Goal: Task Accomplishment & Management: Use online tool/utility

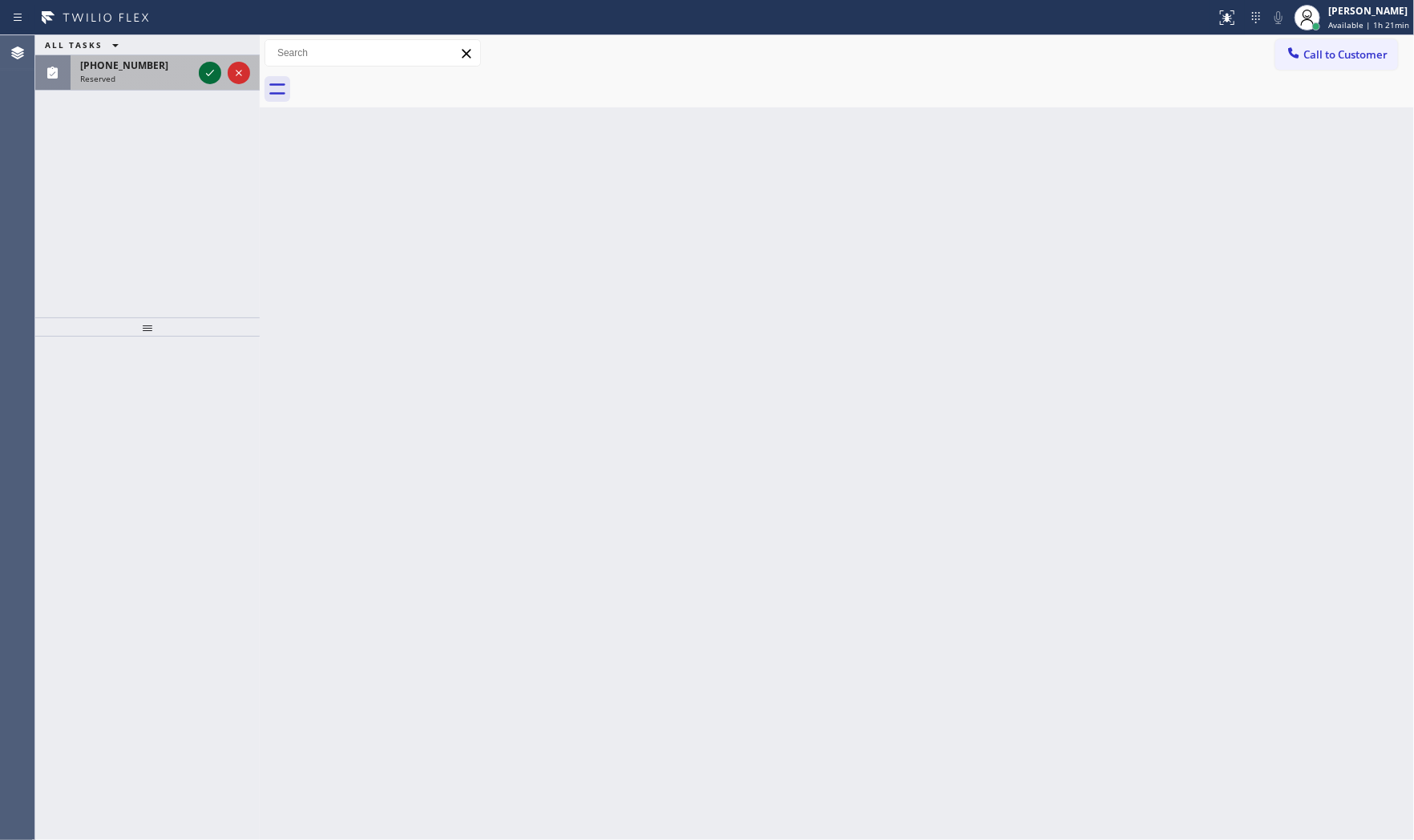
click at [205, 81] on icon at bounding box center [210, 73] width 19 height 19
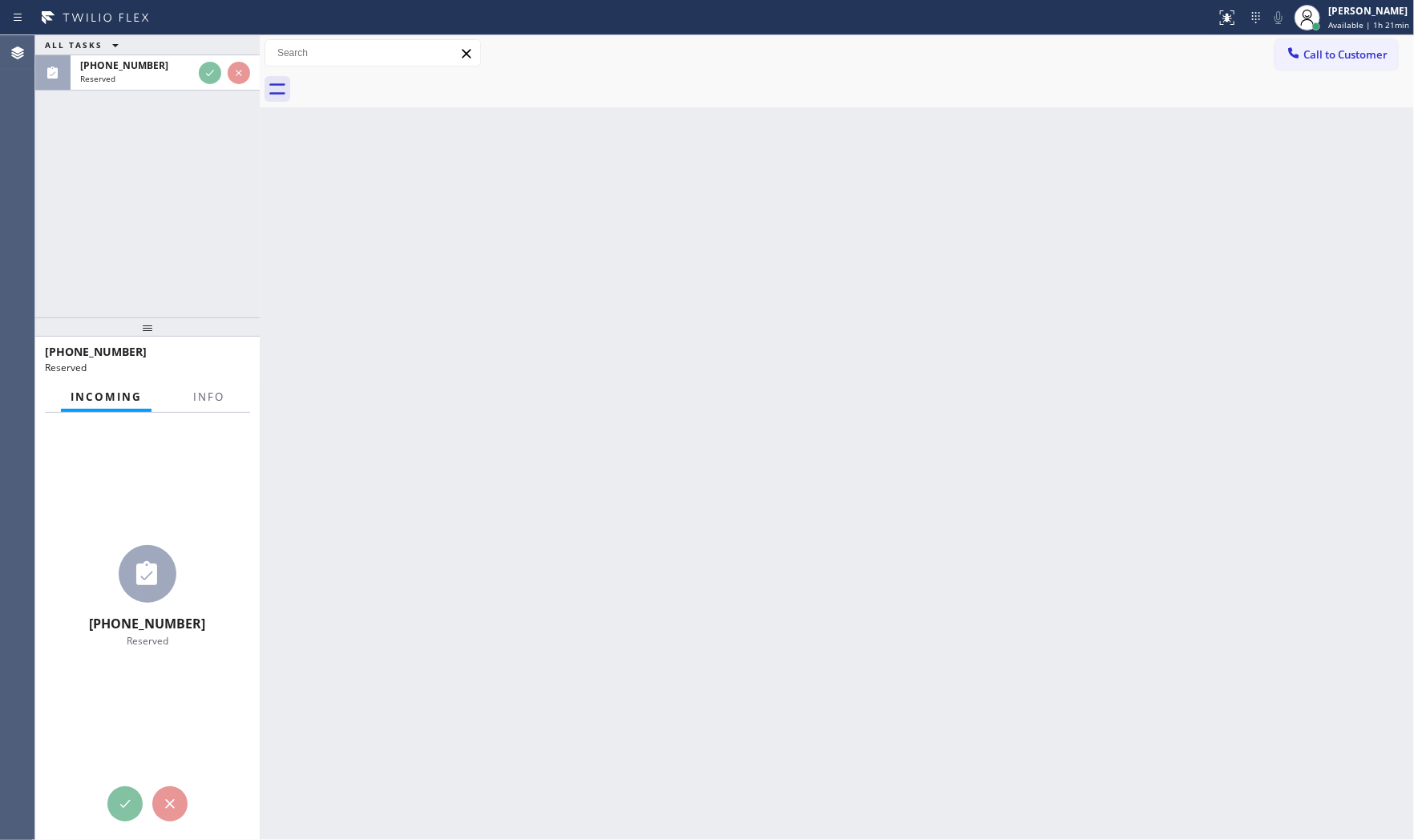
click at [227, 380] on div "[PHONE_NUMBER] Reserved" at bounding box center [147, 359] width 224 height 45
click at [227, 387] on div "Incoming Info" at bounding box center [147, 398] width 205 height 32
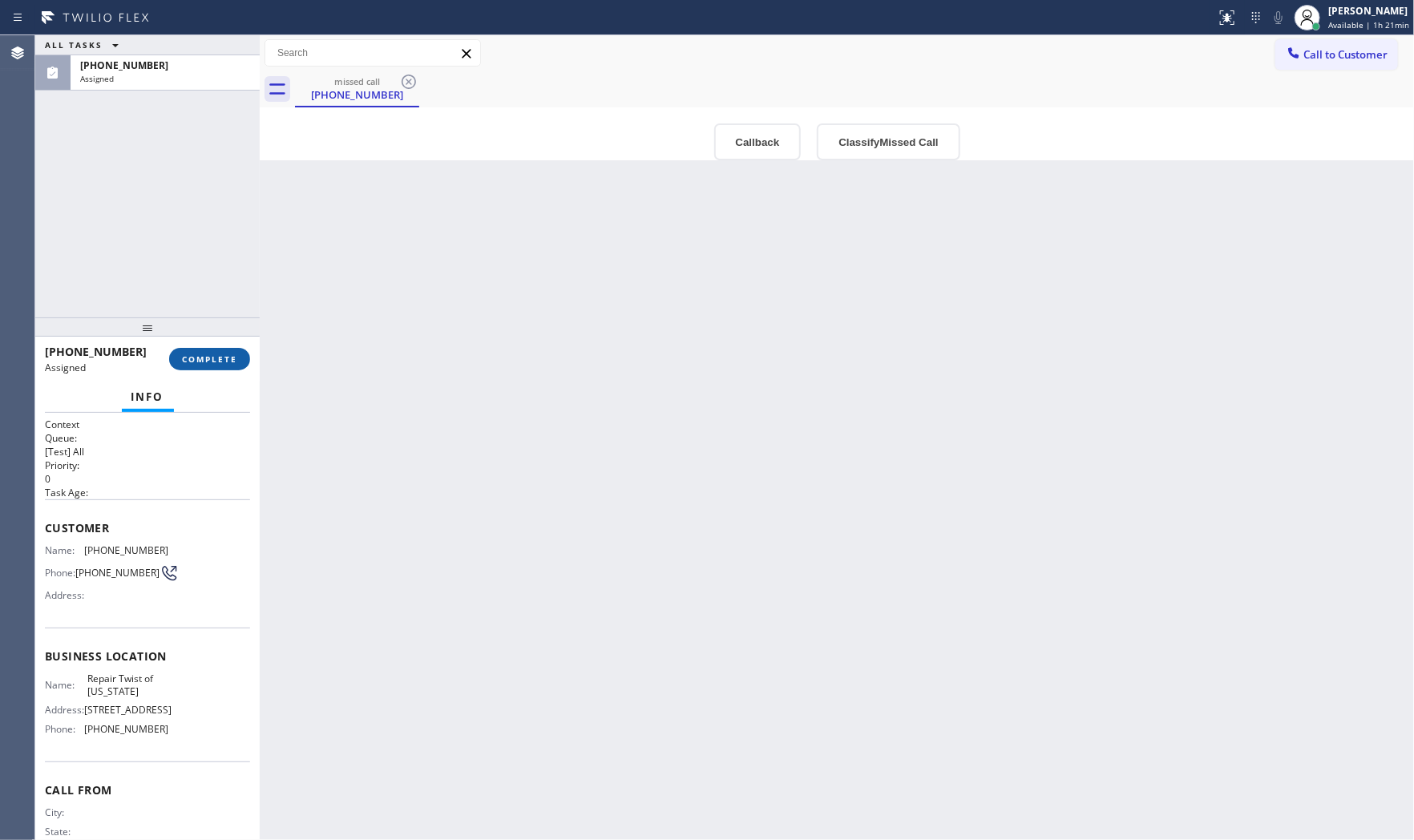
click at [236, 349] on button "COMPLETE" at bounding box center [209, 359] width 81 height 23
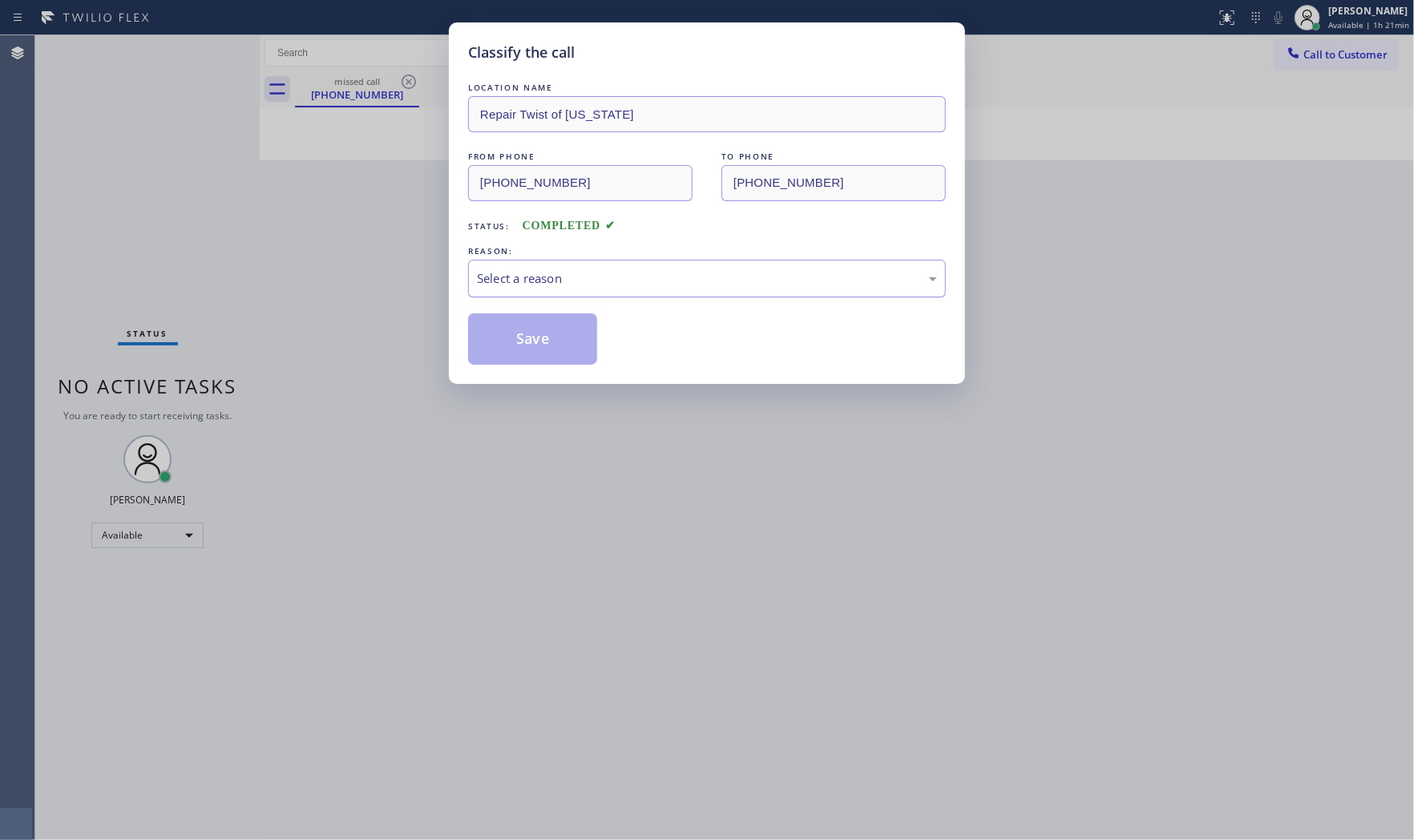
drag, startPoint x: 633, startPoint y: 274, endPoint x: 625, endPoint y: 284, distance: 12.8
click at [630, 277] on div "Select a reason" at bounding box center [707, 278] width 460 height 18
click at [549, 331] on button "Save" at bounding box center [532, 339] width 129 height 52
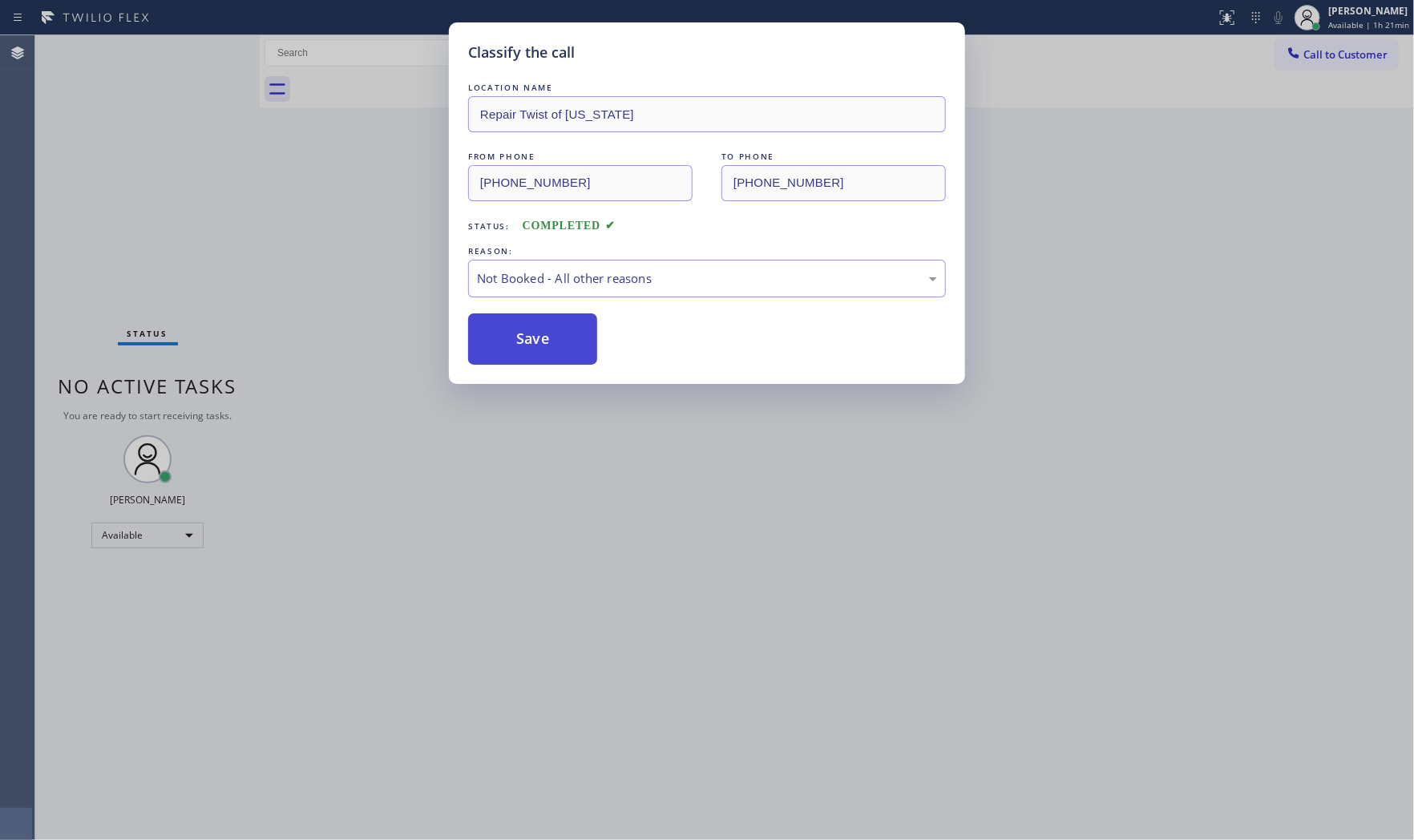
click at [551, 321] on button "Save" at bounding box center [532, 339] width 129 height 52
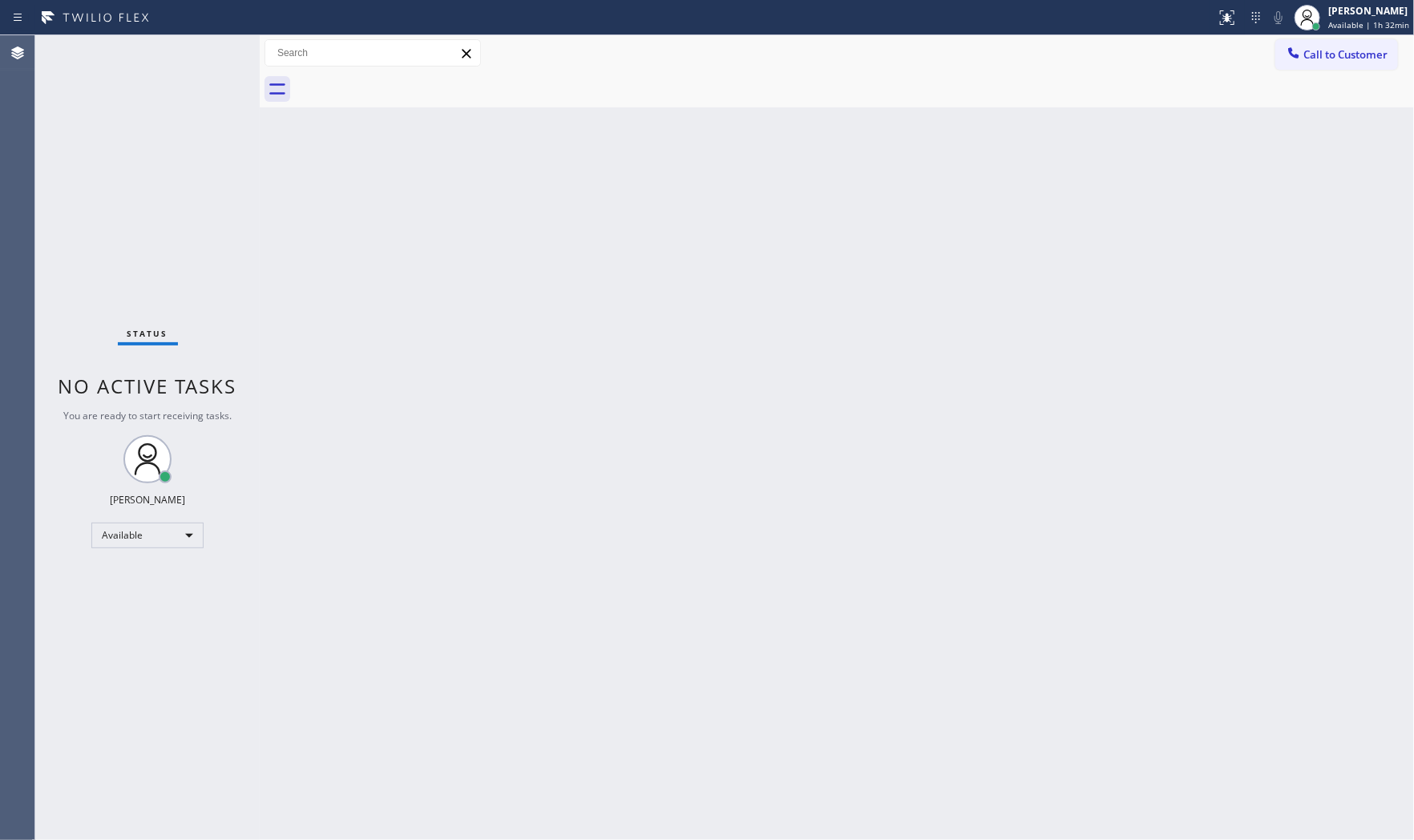
click at [468, 311] on div "Back to Dashboard Change Sender ID Customers Technicians Select a contact Outbo…" at bounding box center [836, 437] width 1154 height 805
click at [1355, 19] on span "Available | 2h 17min" at bounding box center [1368, 25] width 81 height 11
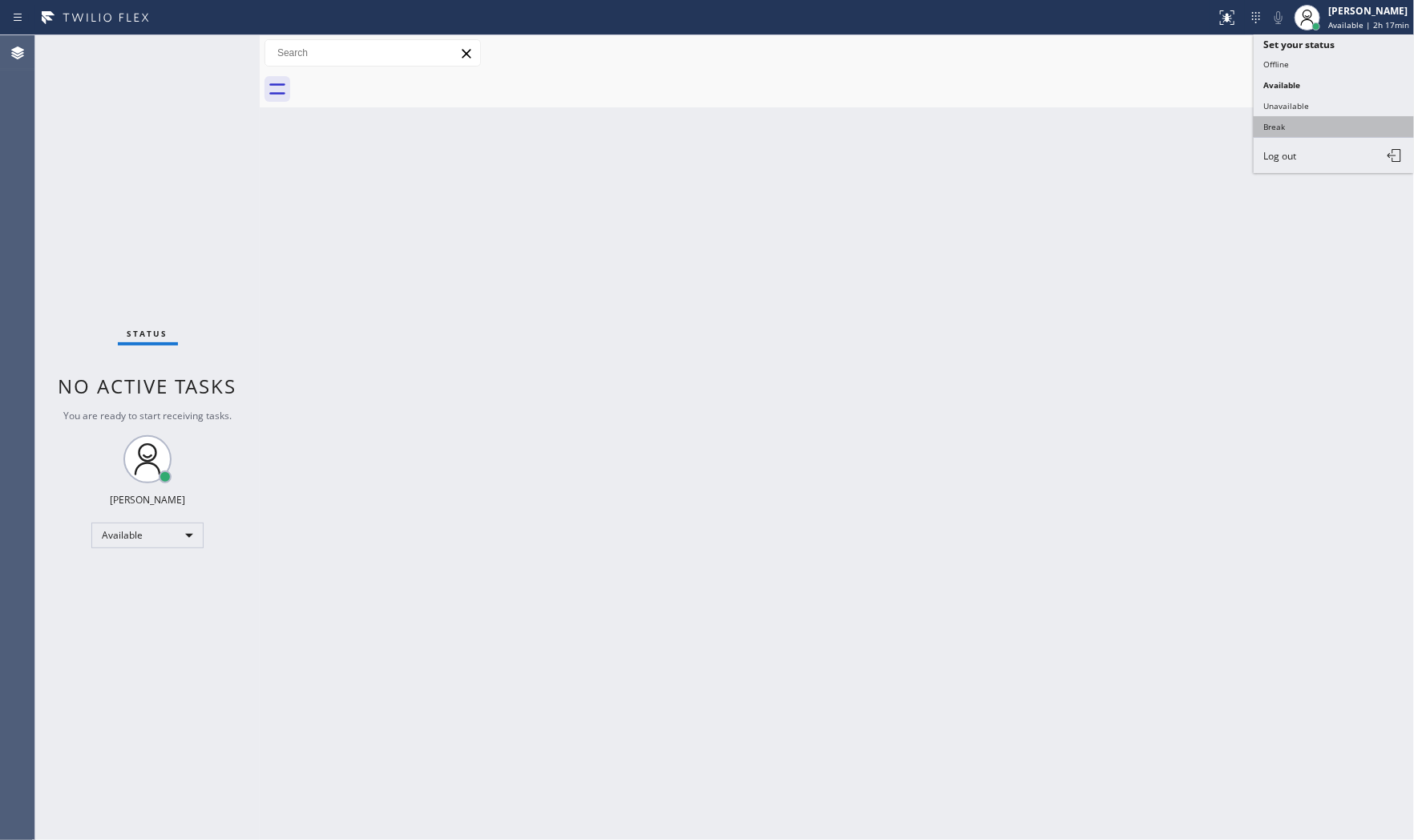
click at [1317, 126] on button "Break" at bounding box center [1334, 127] width 160 height 21
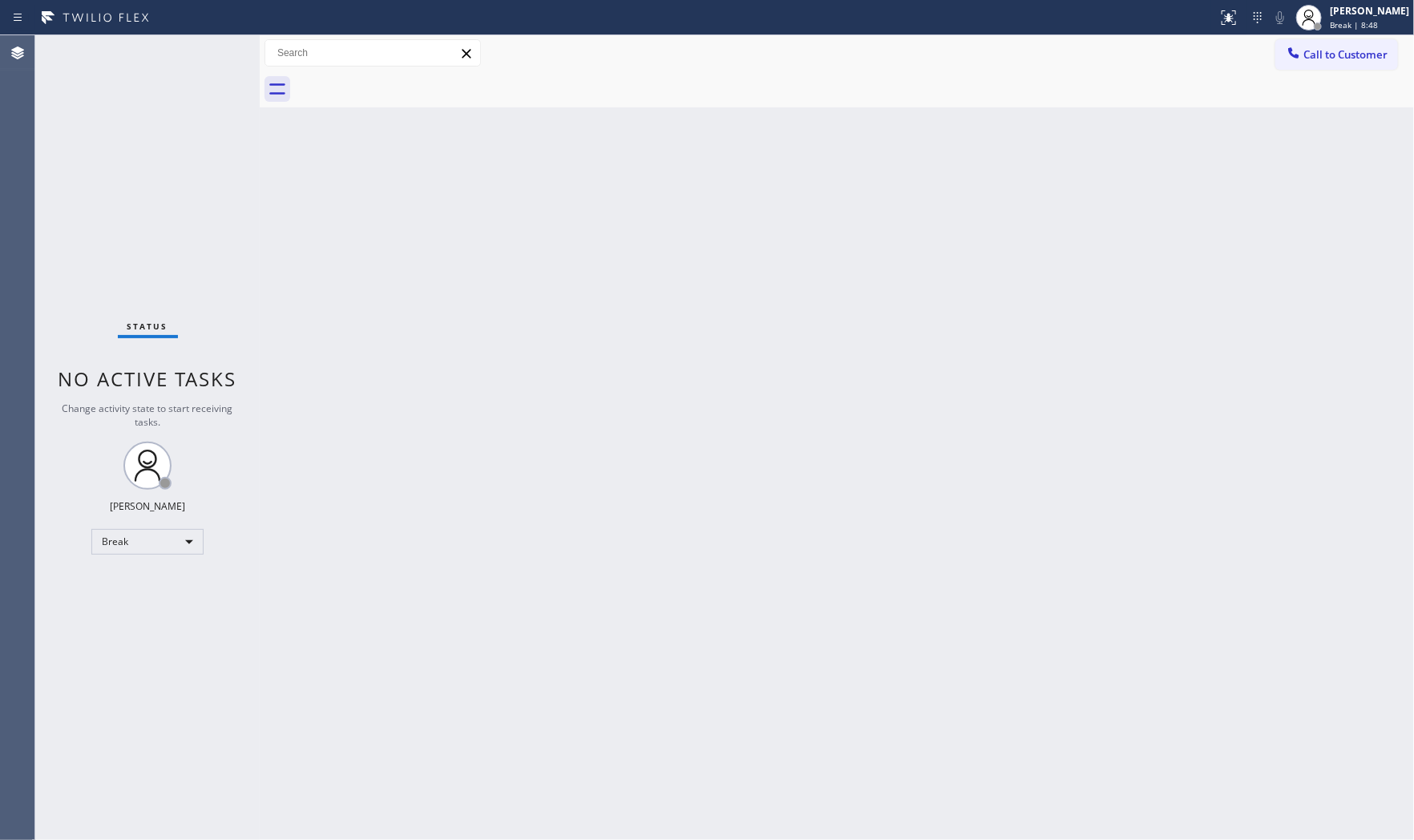
drag, startPoint x: 1322, startPoint y: 94, endPoint x: 1390, endPoint y: 108, distance: 69.4
click at [1375, 84] on div at bounding box center [855, 90] width 1119 height 36
click at [1329, 11] on div "[PERSON_NAME]" at bounding box center [1368, 10] width 79 height 13
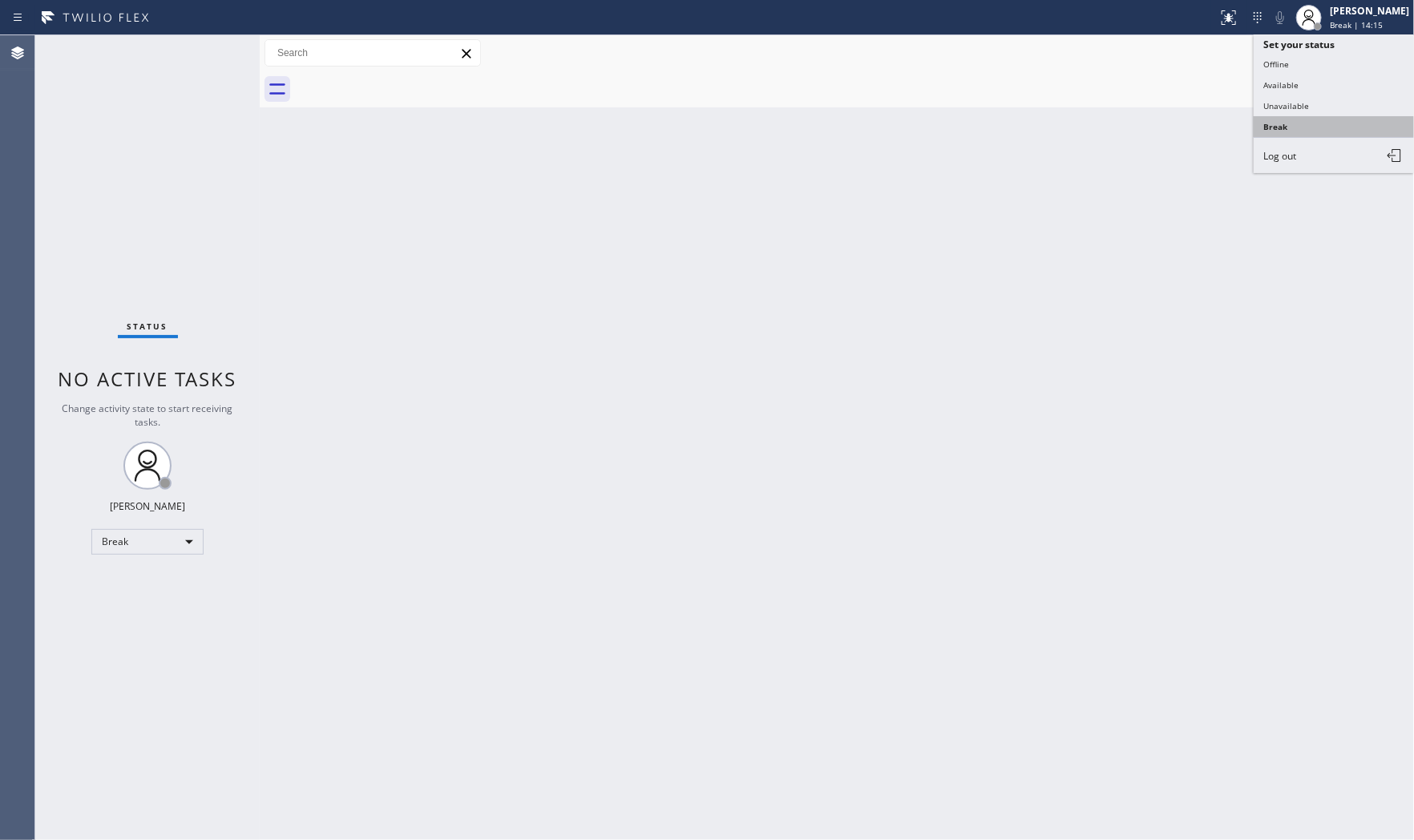
click at [1299, 117] on button "Break" at bounding box center [1334, 127] width 160 height 21
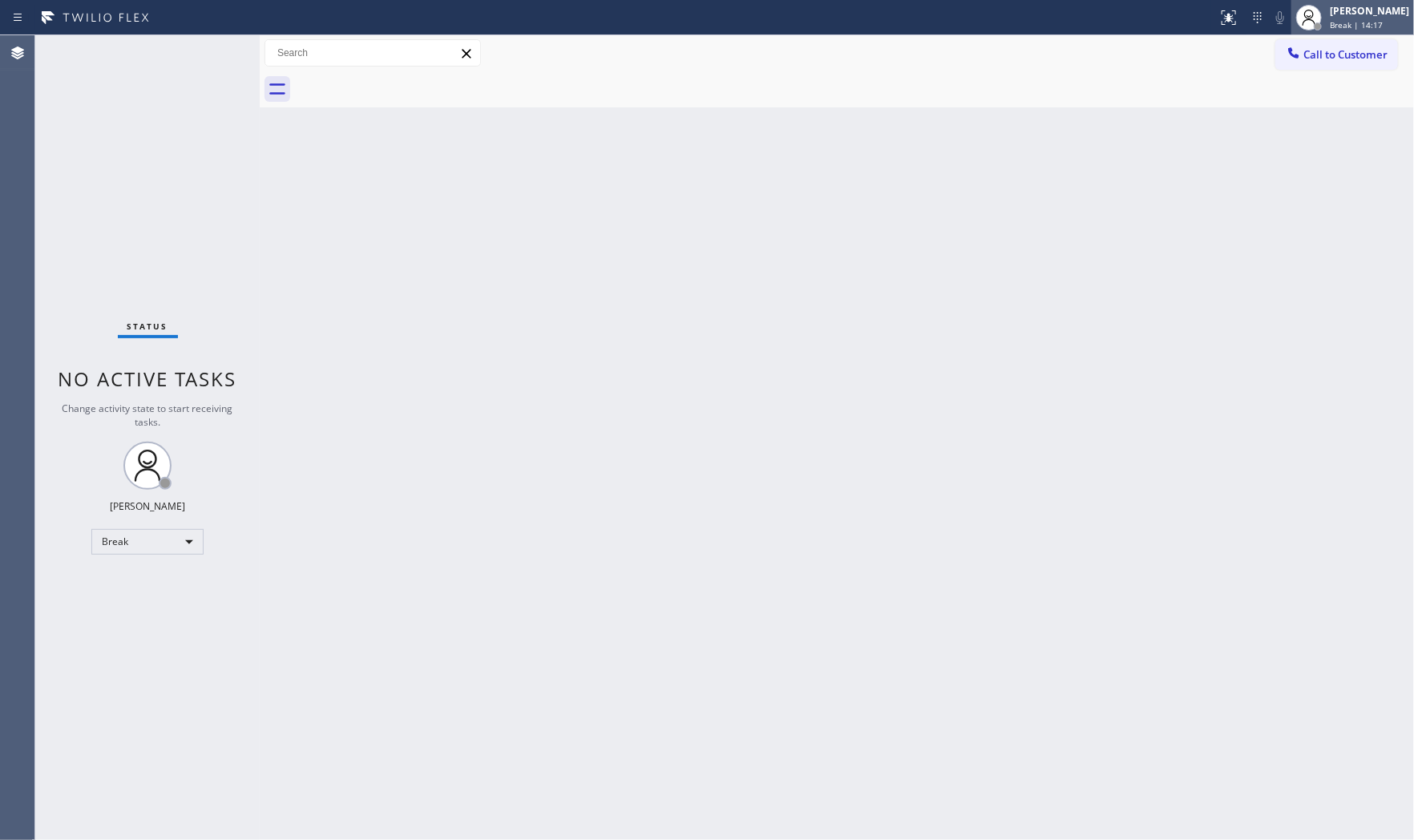
click at [1353, 27] on span "Break | 14:17" at bounding box center [1355, 25] width 53 height 11
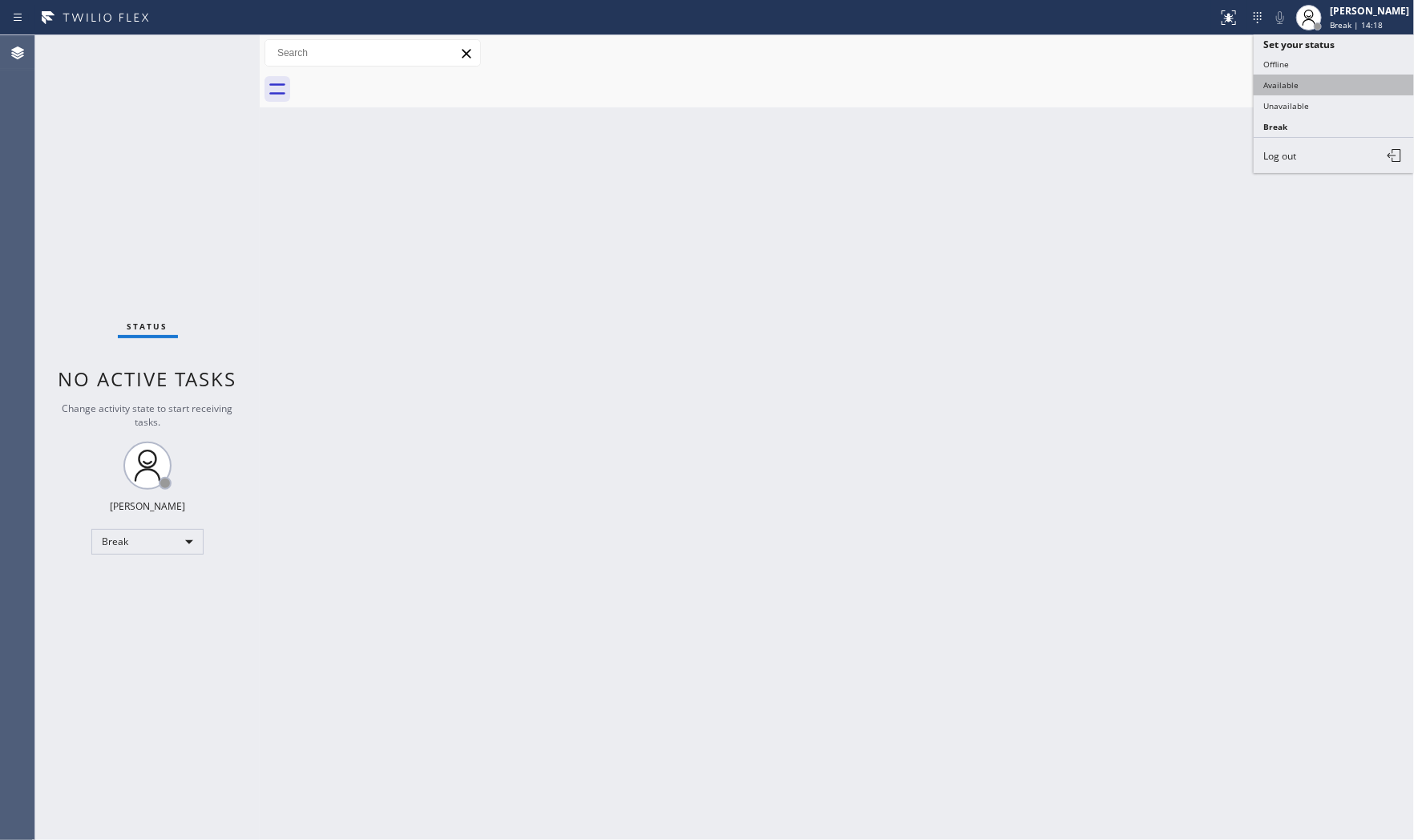
click at [1318, 93] on button "Available" at bounding box center [1334, 85] width 160 height 21
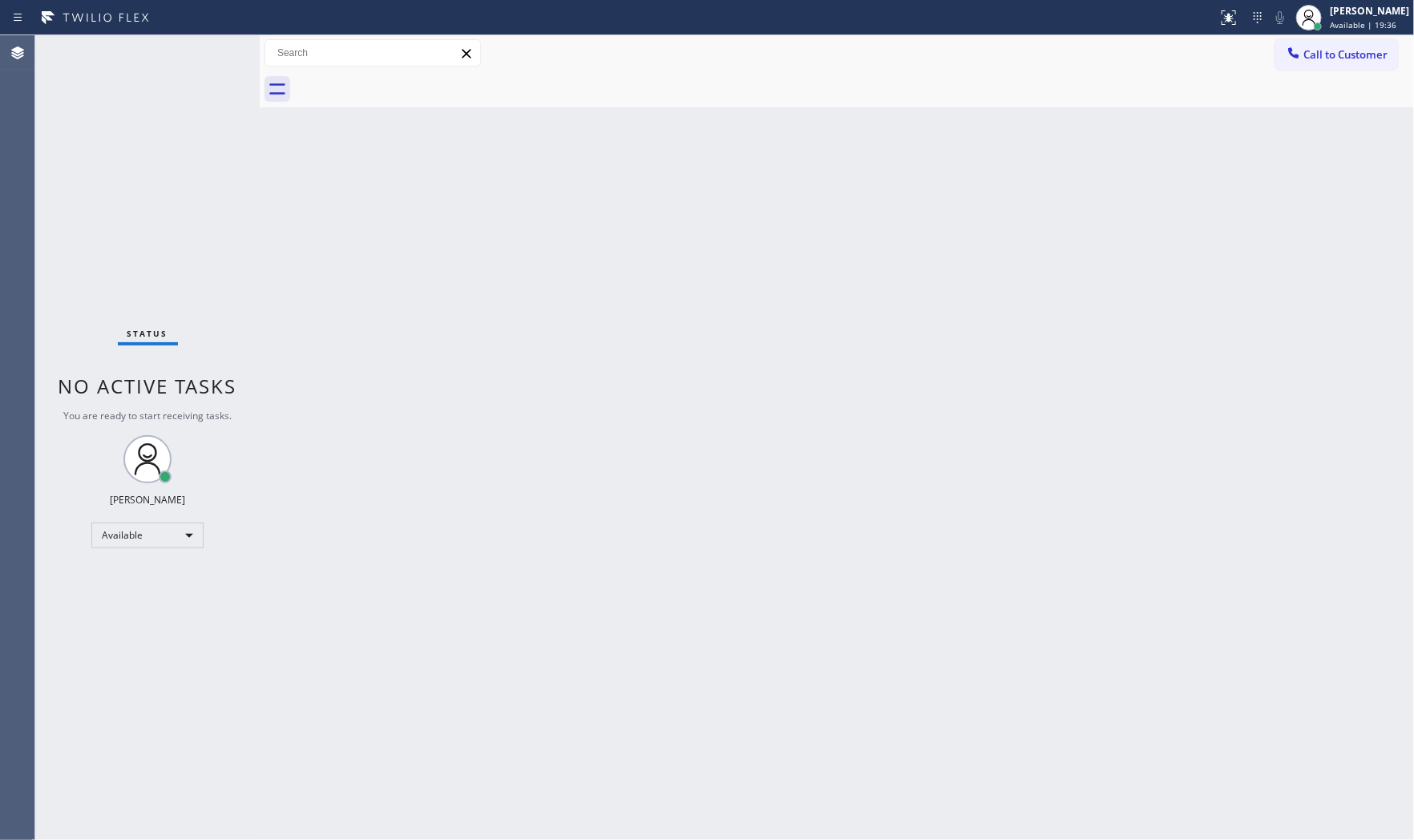
click at [438, 477] on div "Back to Dashboard Change Sender ID Customers Technicians Select a contact Outbo…" at bounding box center [836, 437] width 1154 height 805
click at [686, 495] on div "Back to Dashboard Change Sender ID Customers Technicians Select a contact Outbo…" at bounding box center [836, 437] width 1154 height 805
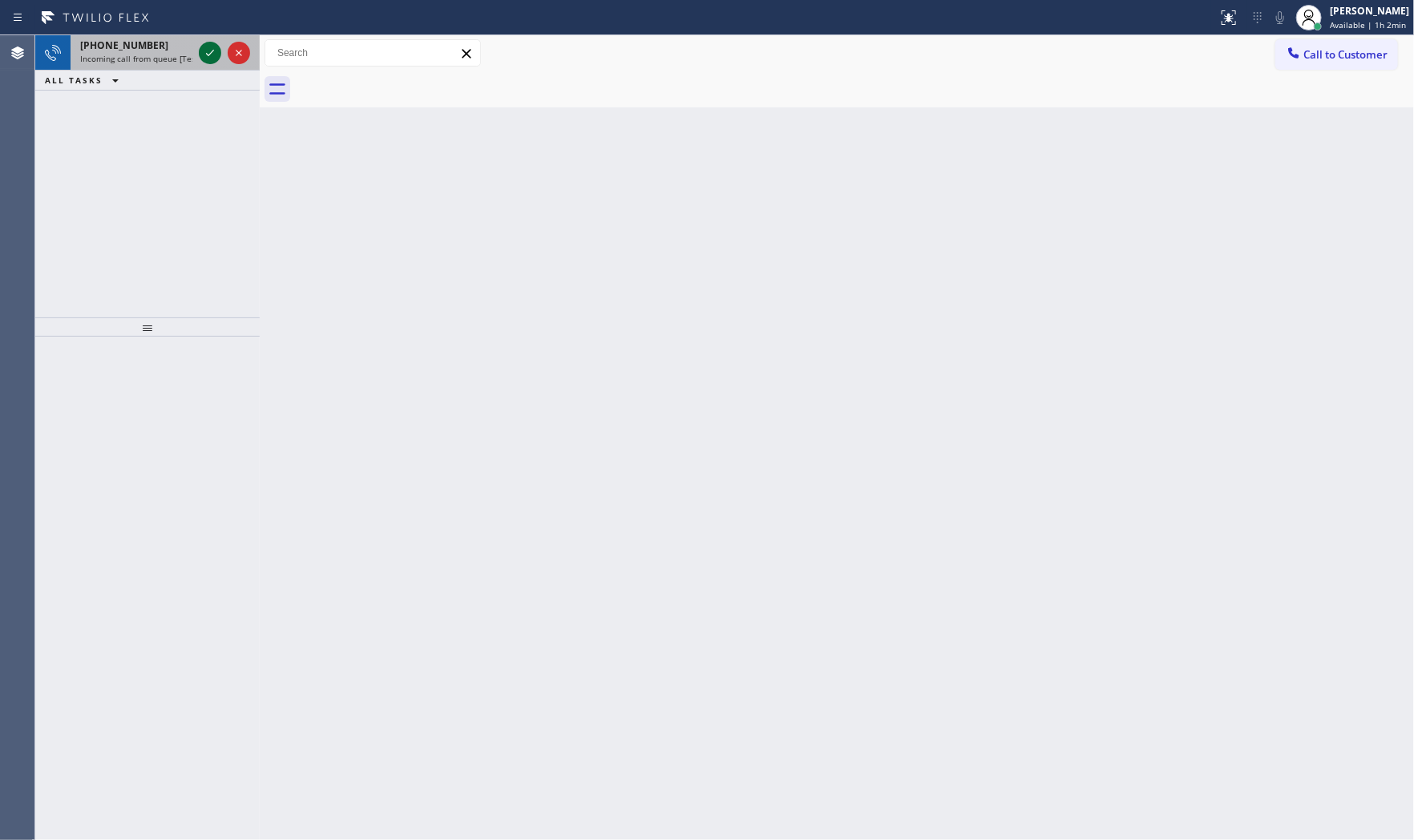
click at [207, 42] on button at bounding box center [210, 53] width 23 height 23
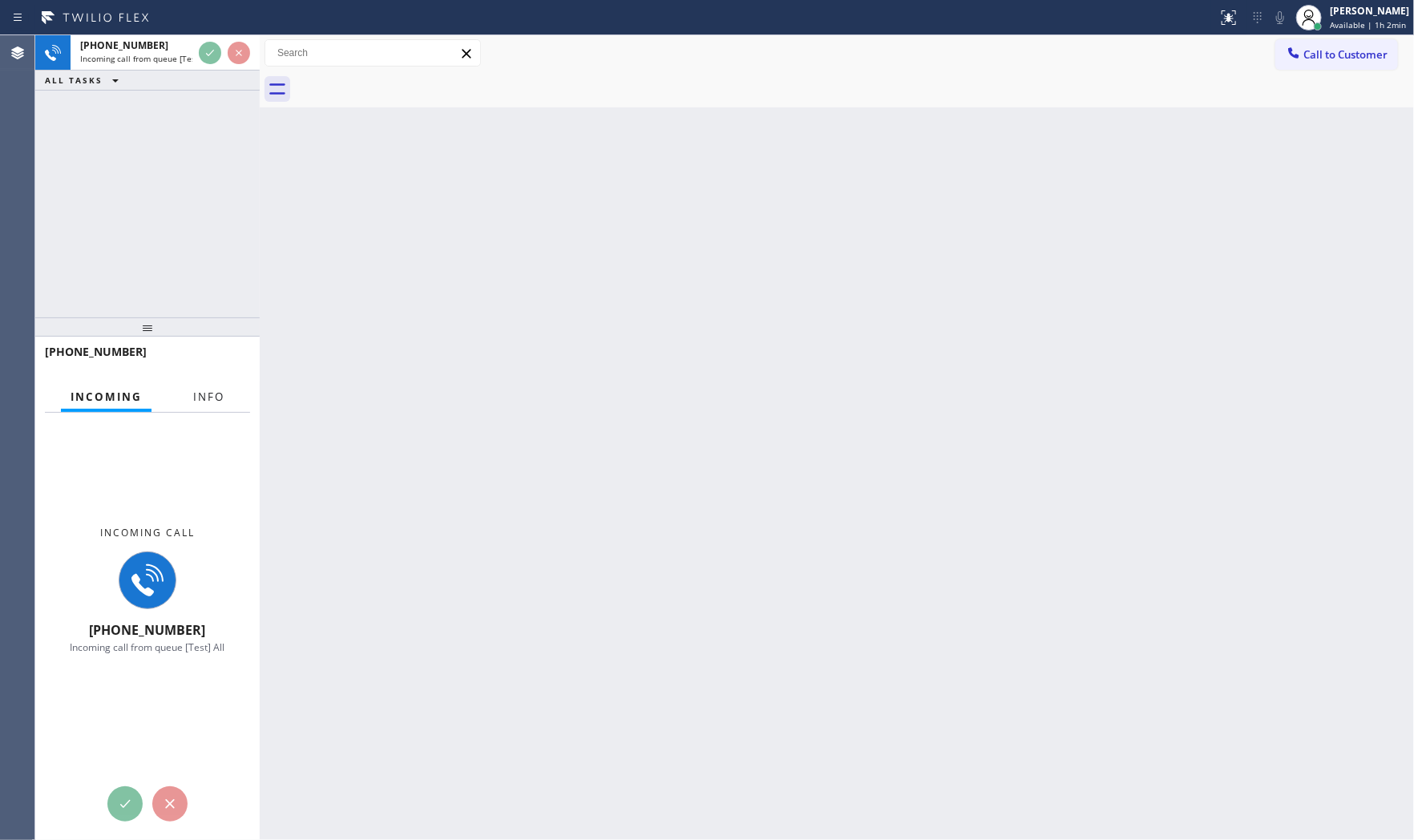
click at [215, 392] on span "Info" at bounding box center [208, 396] width 32 height 14
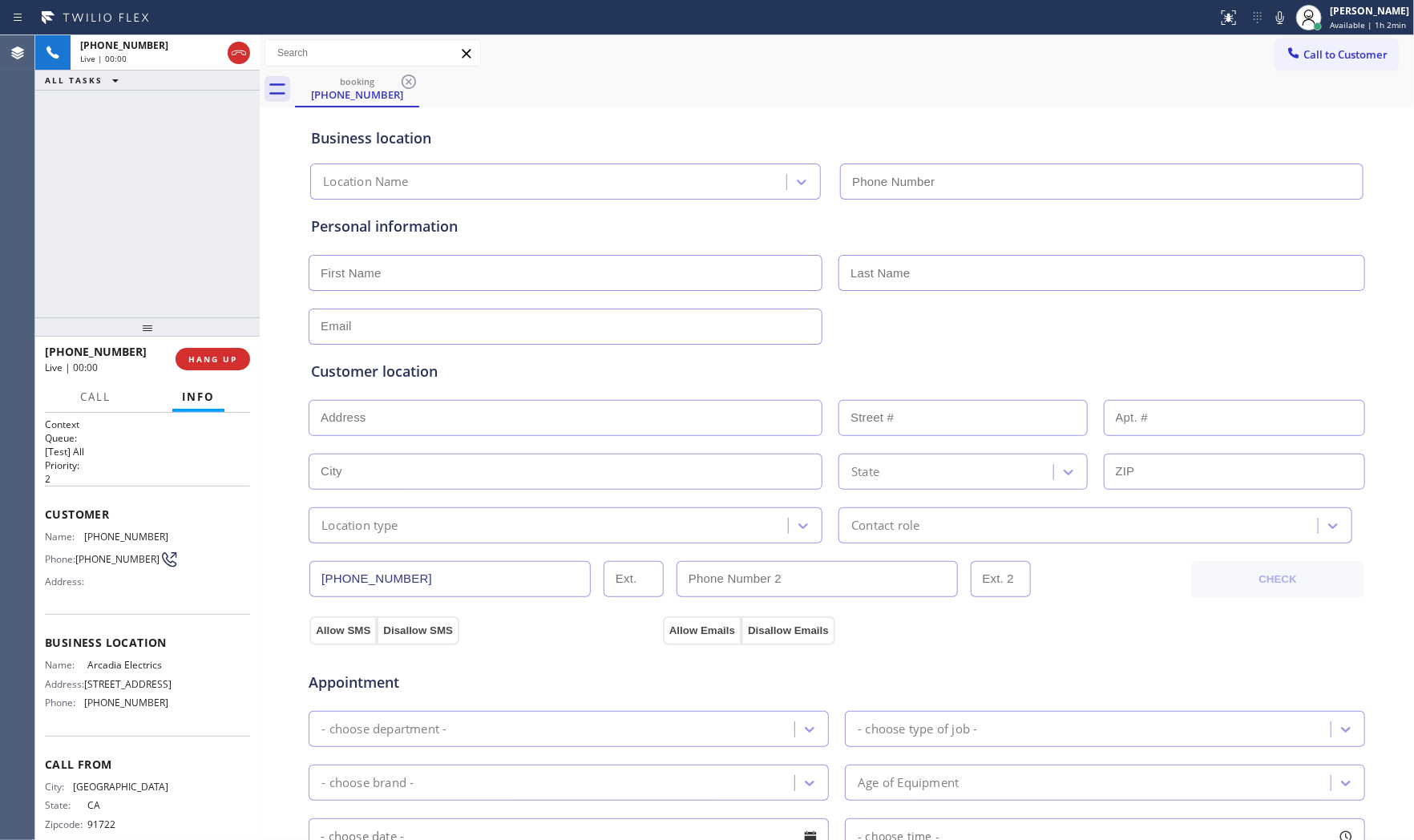
type input "[PHONE_NUMBER]"
click at [209, 361] on span "HANG UP" at bounding box center [212, 359] width 49 height 11
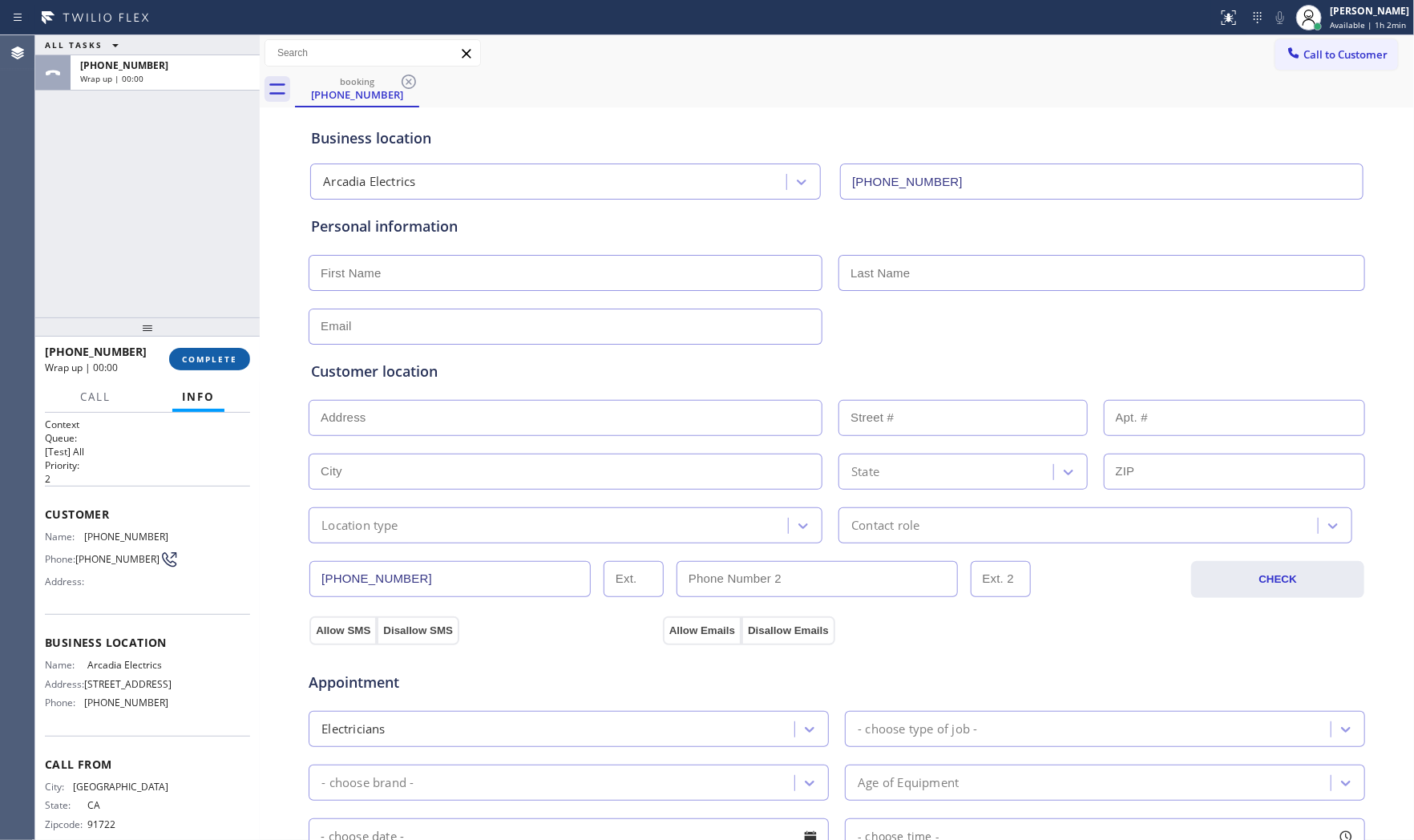
click at [209, 361] on span "COMPLETE" at bounding box center [210, 359] width 55 height 11
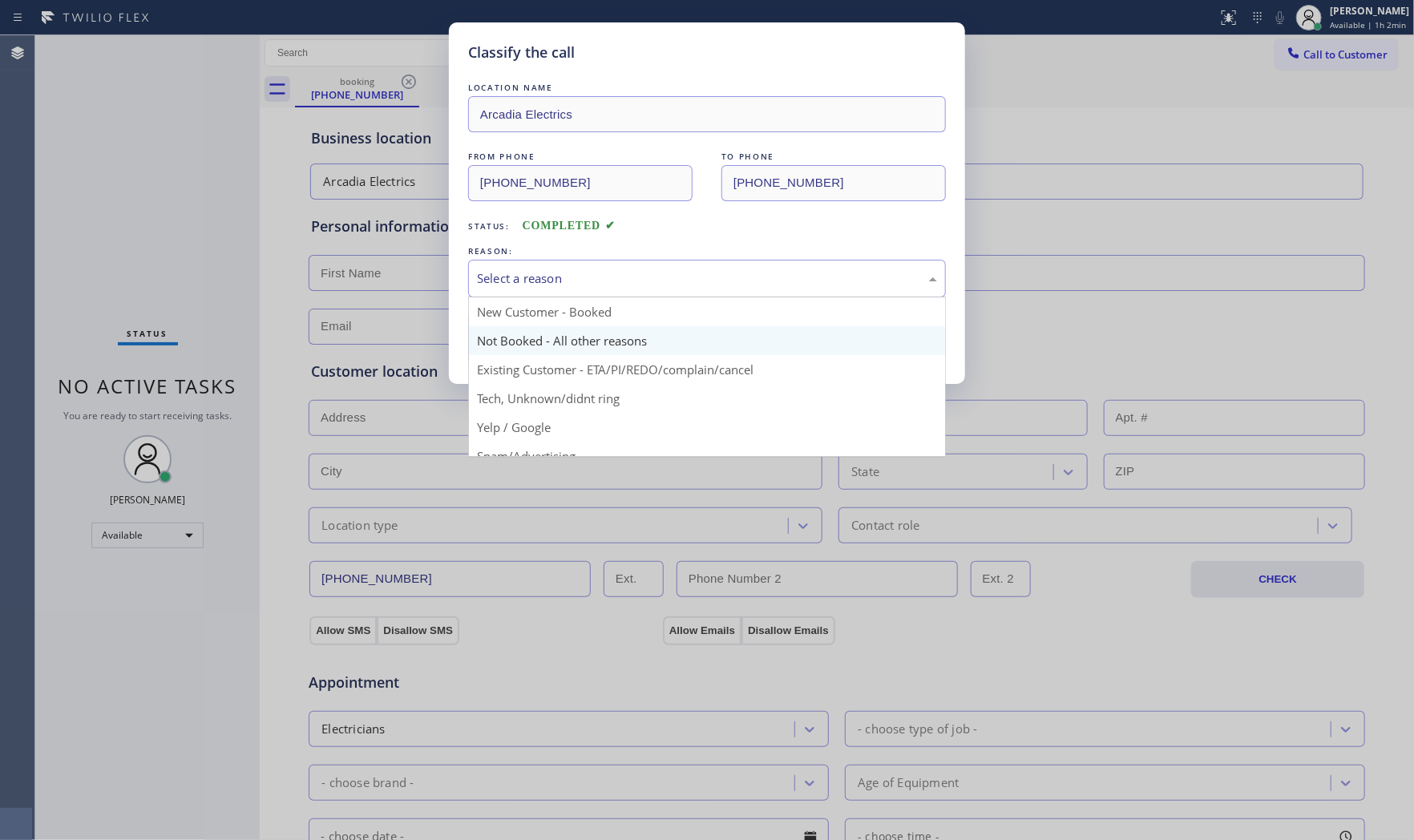
drag, startPoint x: 530, startPoint y: 271, endPoint x: 527, endPoint y: 333, distance: 62.1
click at [529, 281] on div "Select a reason" at bounding box center [707, 278] width 460 height 18
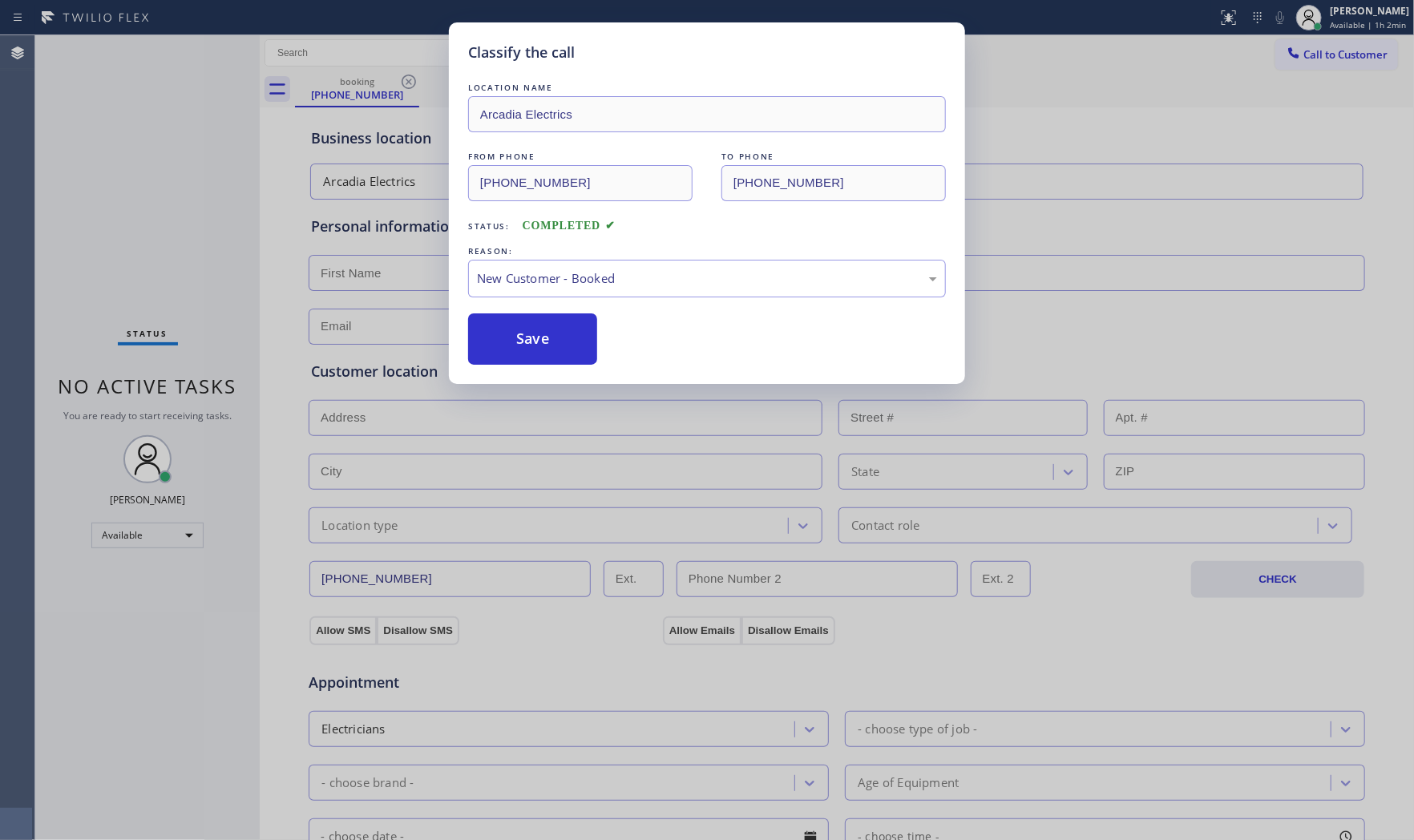
click at [526, 317] on button "Save" at bounding box center [532, 339] width 129 height 52
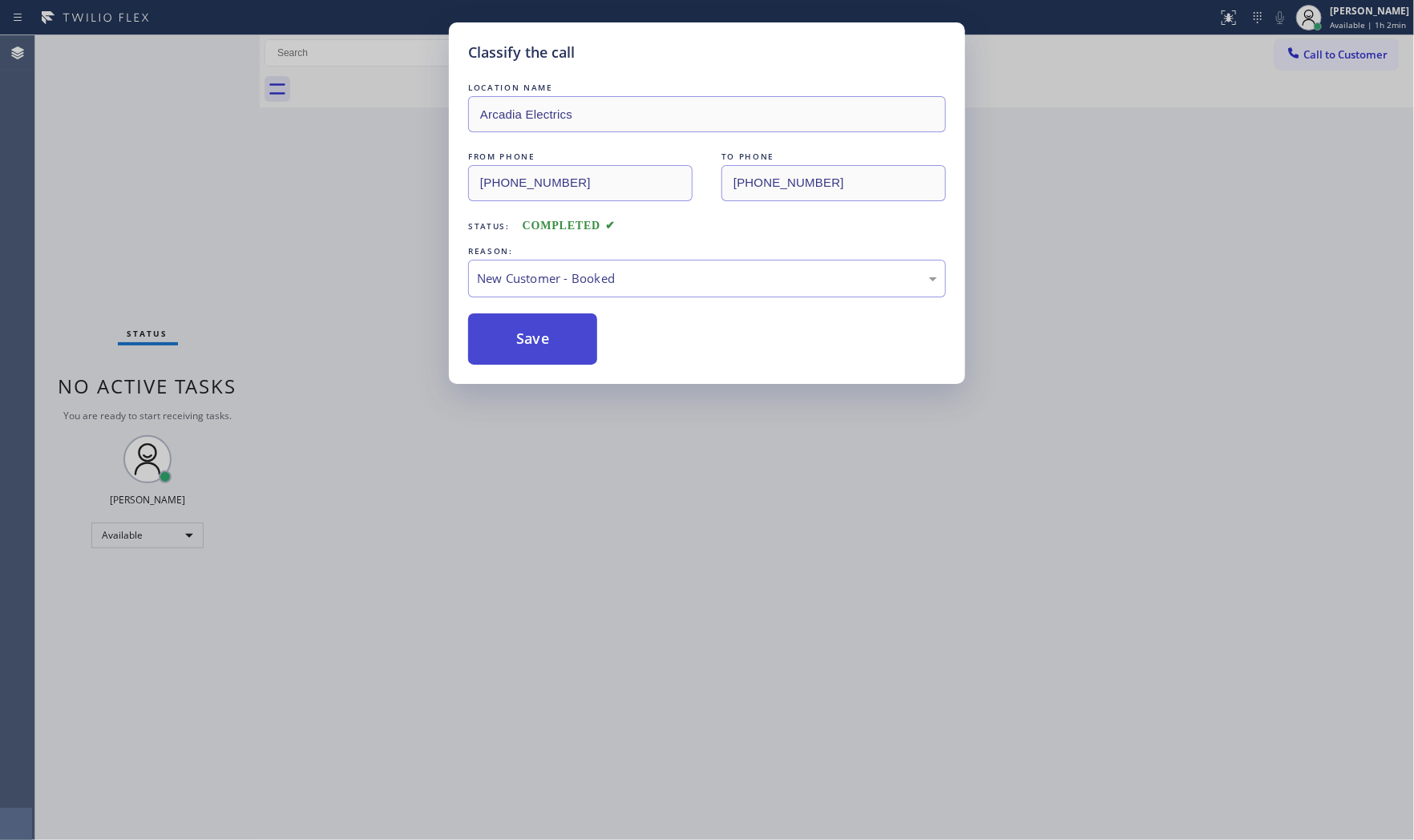
click at [524, 323] on div "Classify the call LOCATION NAME Repair Twist of [US_STATE] FROM PHONE [PHONE_NU…" at bounding box center [725, 437] width 1379 height 805
click at [524, 323] on div "Back to Dashboard Change Sender ID Customers Technicians Select a contact Outbo…" at bounding box center [836, 437] width 1154 height 805
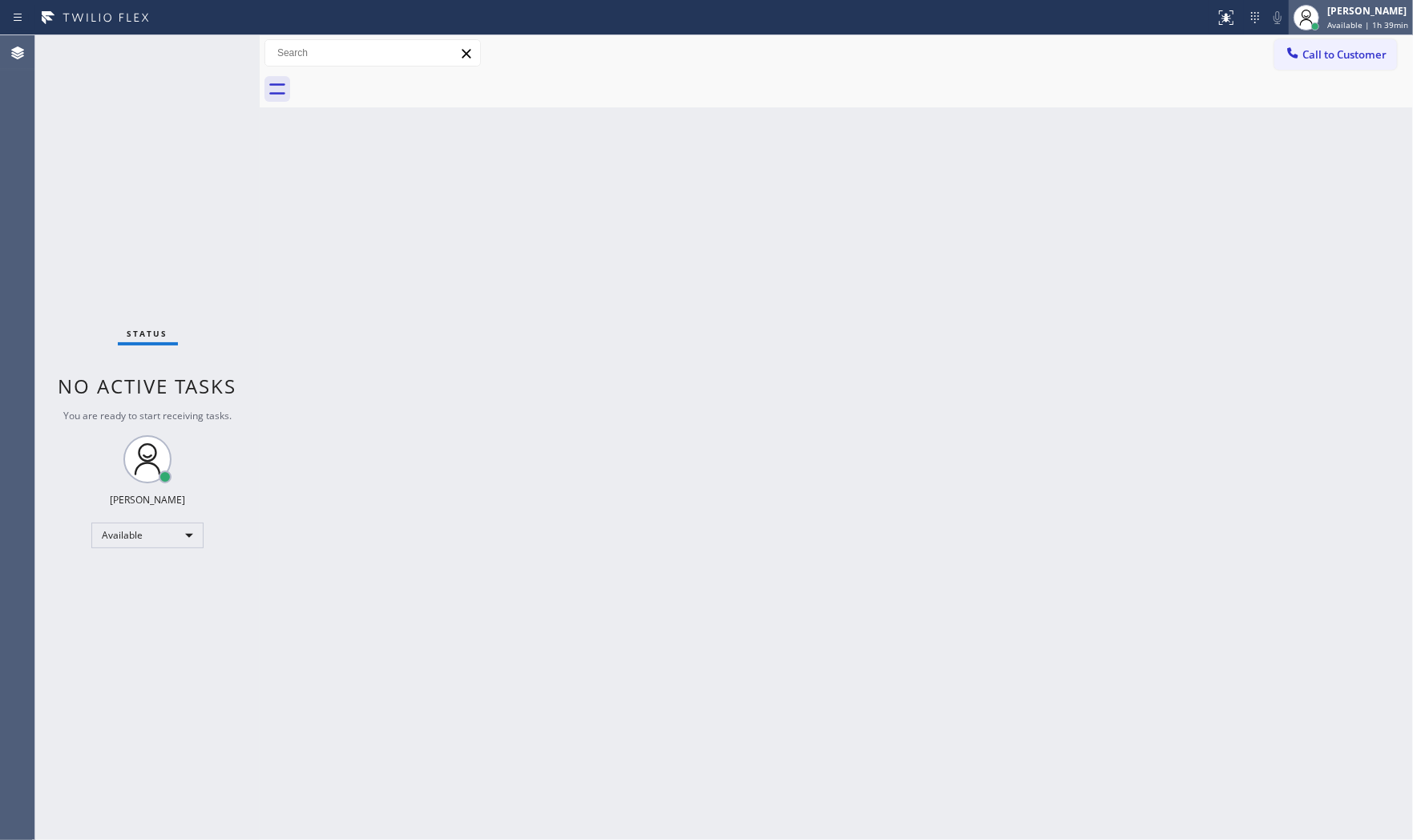
click at [1392, 19] on span "Available | 1h 39min" at bounding box center [1367, 25] width 81 height 11
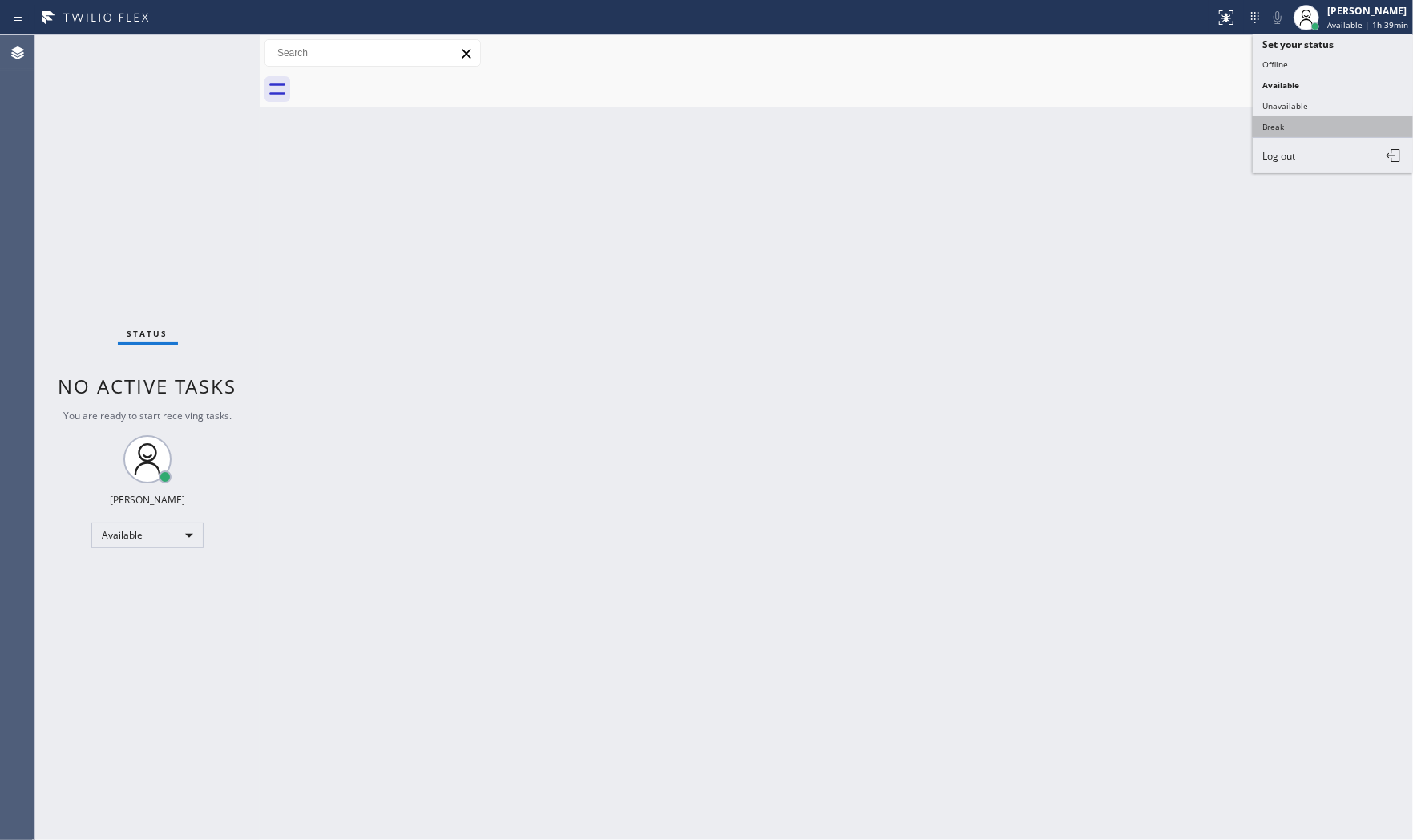
click at [1316, 121] on button "Break" at bounding box center [1333, 127] width 160 height 21
